Goal: Check status

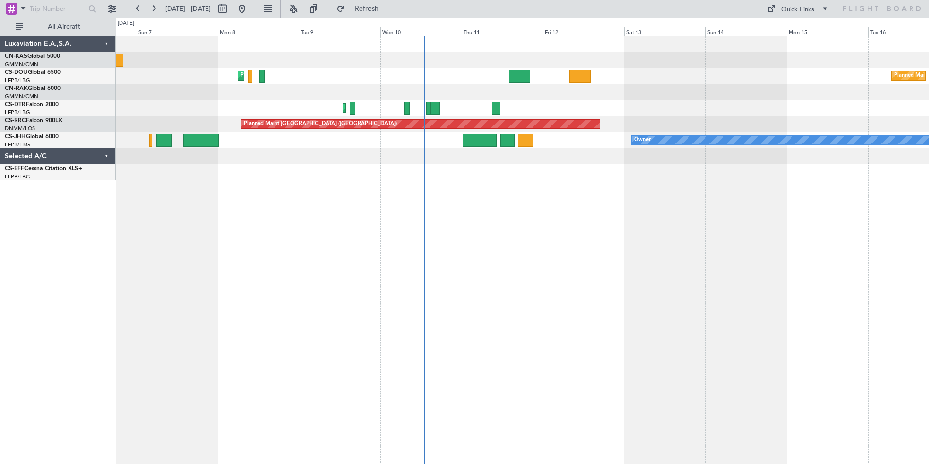
click at [495, 223] on div "Planned Maint Paris (Le Bourget) Planned Maint Paris (Le Bourget) Planned Maint…" at bounding box center [522, 249] width 813 height 428
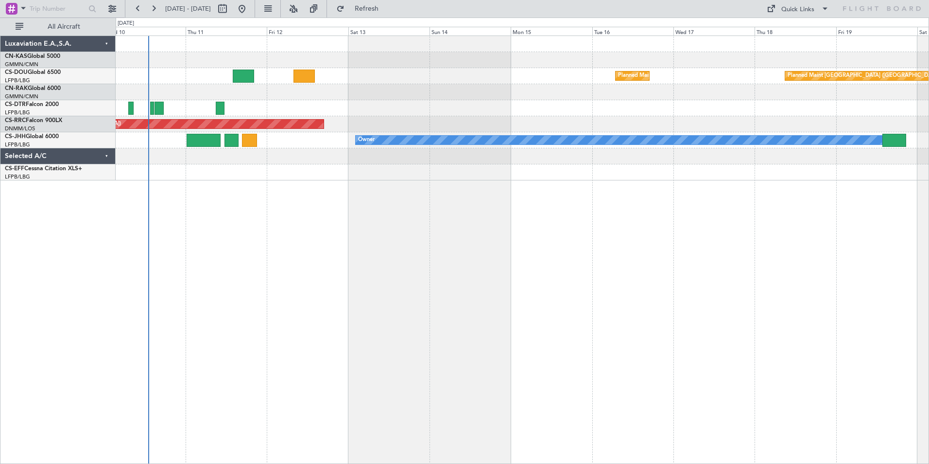
click at [584, 111] on div "Planned Maint Mugla ([GEOGRAPHIC_DATA])" at bounding box center [522, 108] width 813 height 16
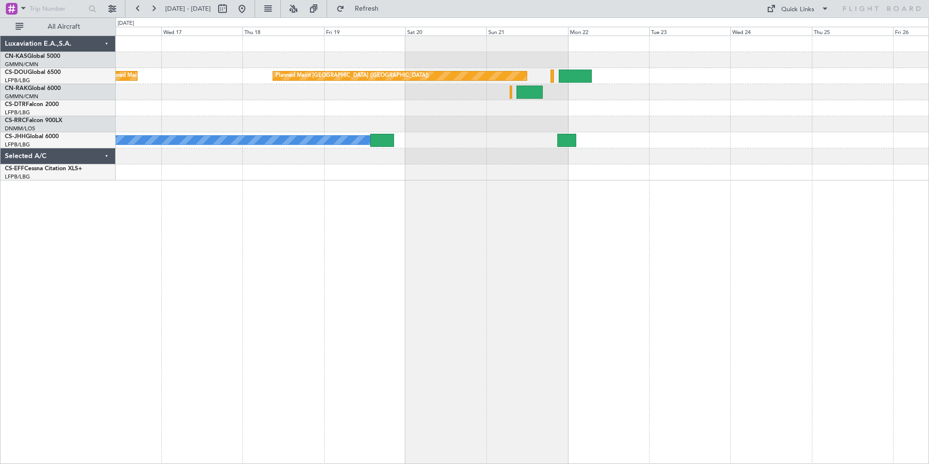
click at [306, 244] on div "Planned Maint Paris (Le Bourget) Planned Maint Paris (Le Bourget) Planned Maint…" at bounding box center [522, 249] width 813 height 428
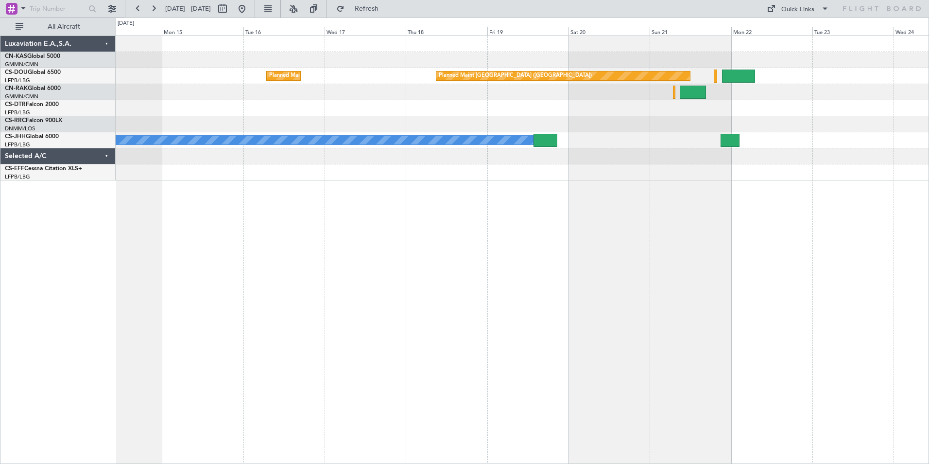
click at [929, 268] on html "16 Sep 2025 - 26 Sep 2025 Refresh Quick Links All Aircraft Planned Maint Paris …" at bounding box center [464, 232] width 929 height 464
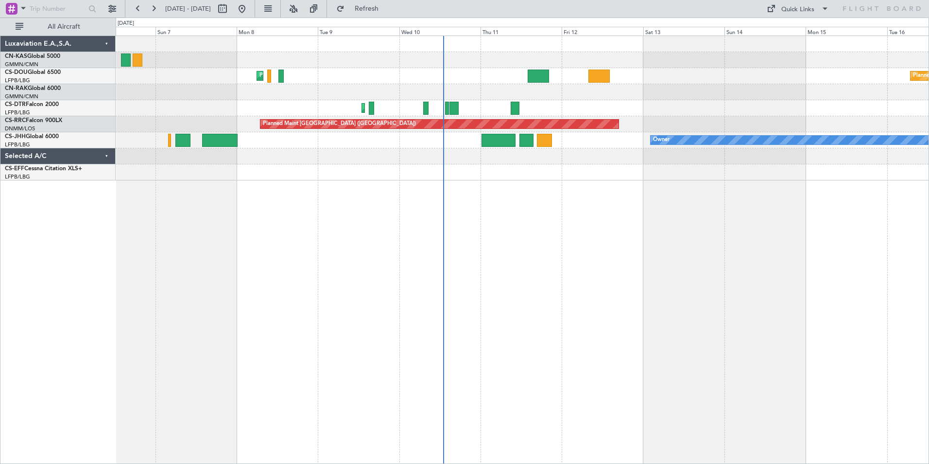
click at [604, 271] on div "Planned Maint Paris (Le Bourget) Planned Maint Paris (Le Bourget) Planned Maint…" at bounding box center [522, 249] width 813 height 428
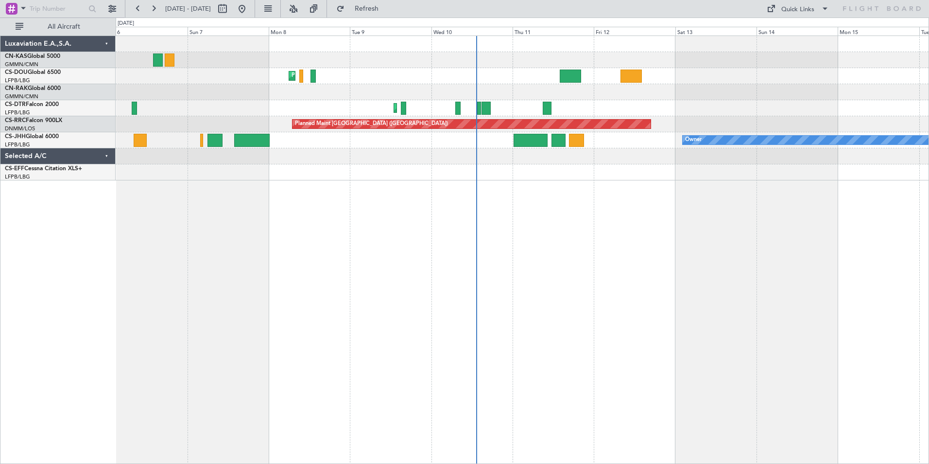
click at [538, 267] on div "Planned Maint Paris (Le Bourget) Planned Maint Paris (Le Bourget) Planned Maint…" at bounding box center [522, 249] width 813 height 428
